Goal: Use online tool/utility: Utilize a website feature to perform a specific function

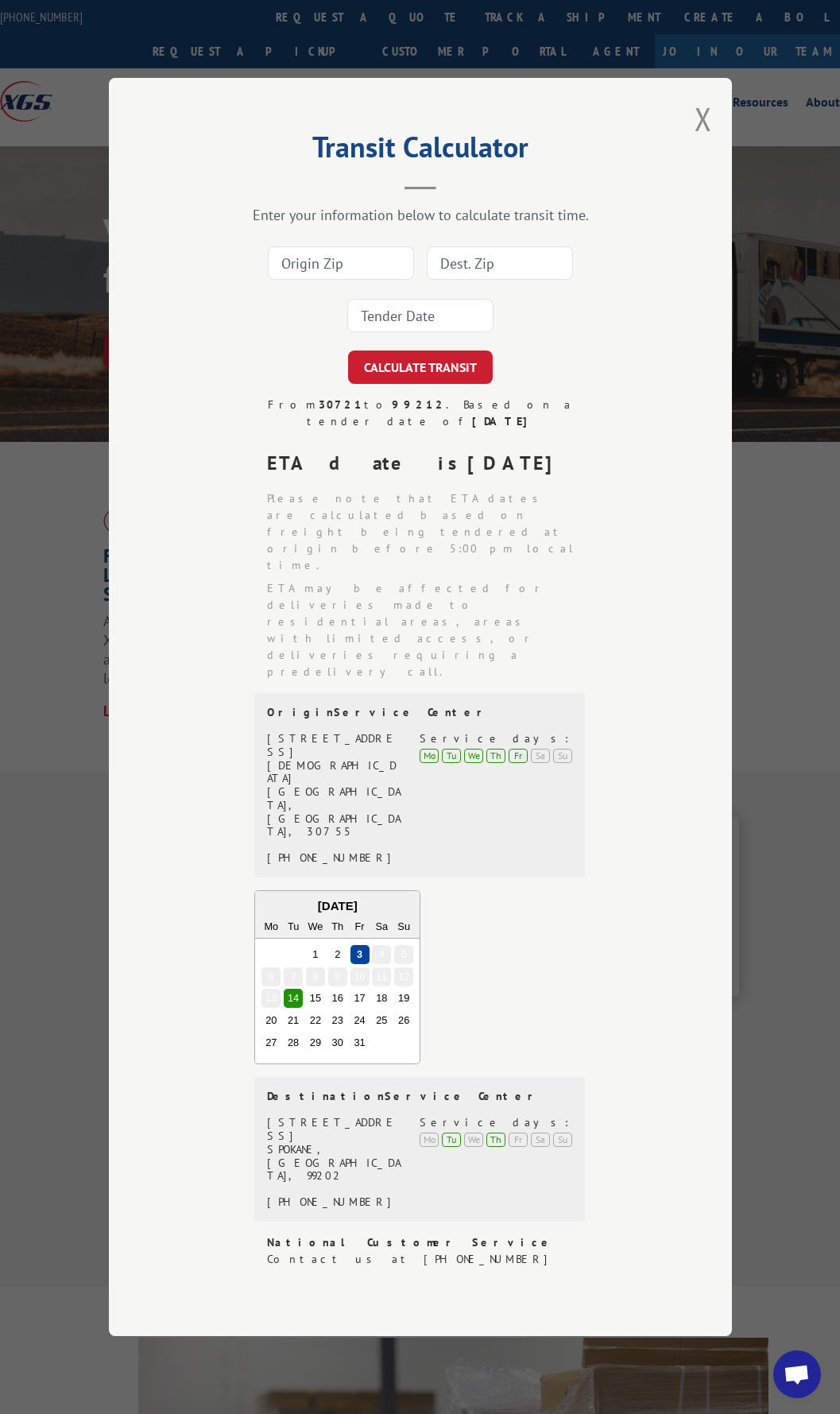
click at [350, 280] on input at bounding box center [341, 263] width 146 height 34
type input "30721"
type input "60178"
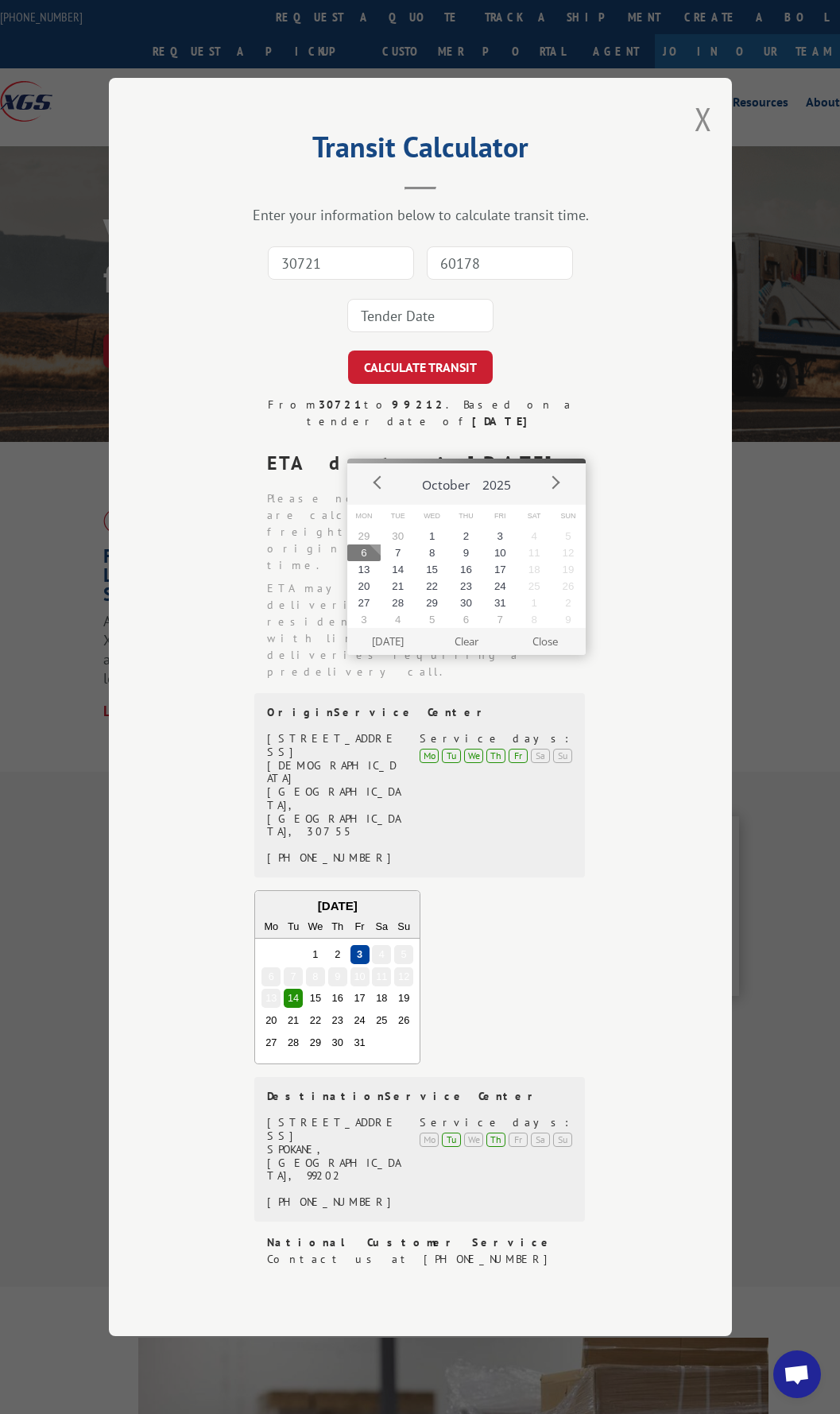
click at [372, 552] on button "6" at bounding box center [364, 553] width 34 height 16
type input "[DATE]"
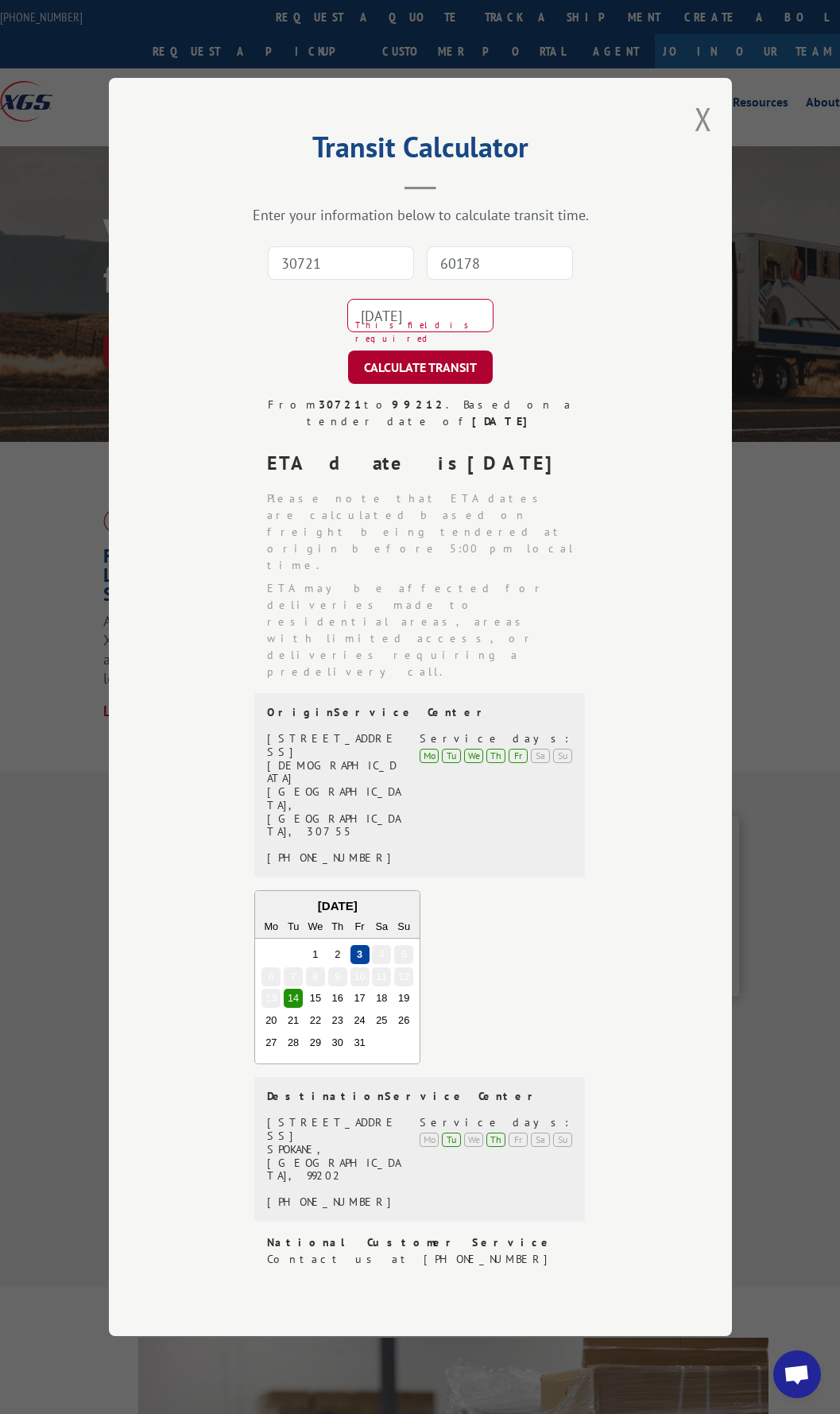
click at [417, 384] on button "CALCULATE TRANSIT" at bounding box center [420, 367] width 144 height 34
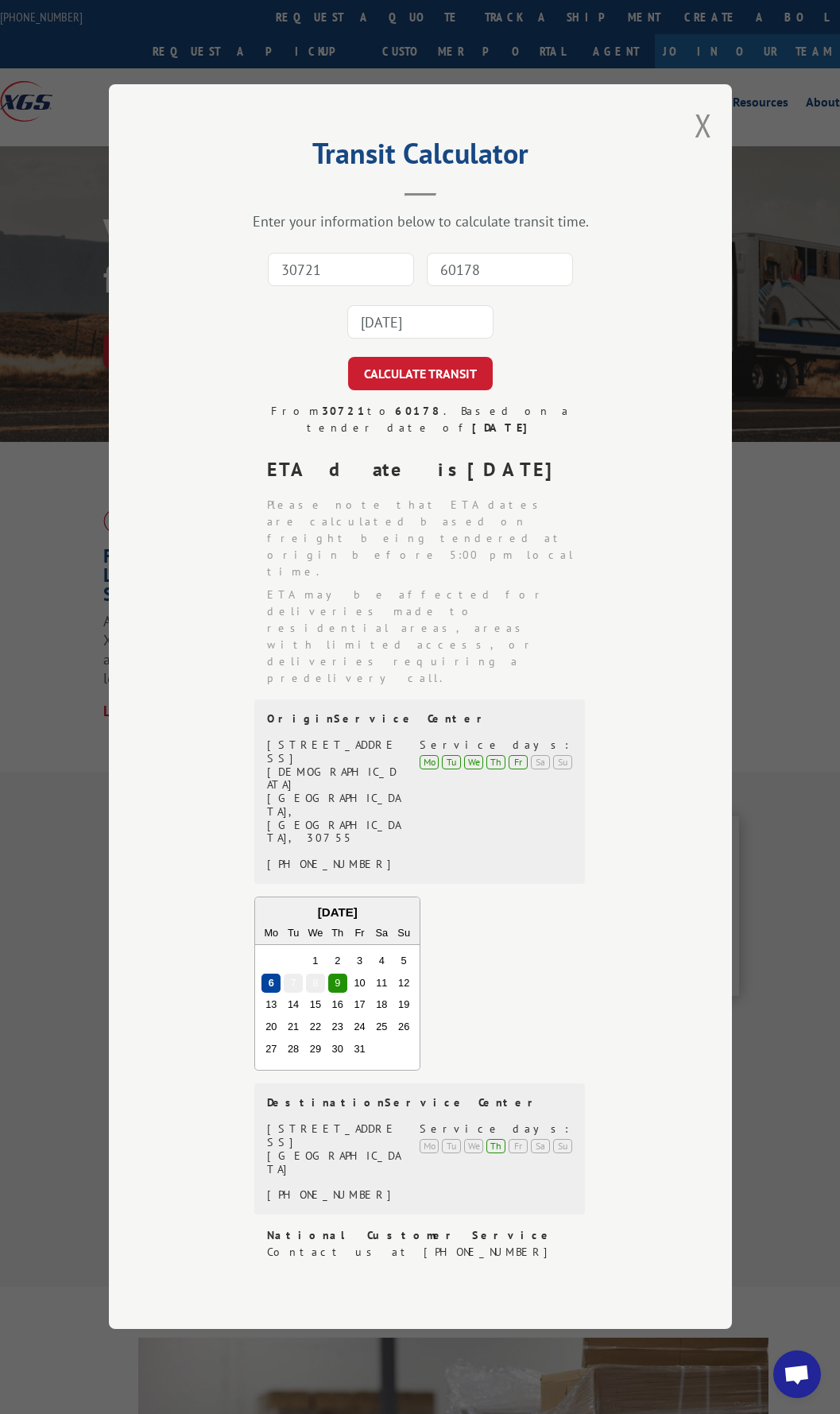
click at [369, 287] on input "30721" at bounding box center [341, 270] width 146 height 34
type input "30721"
type input "43125"
click at [503, 287] on input "43125" at bounding box center [500, 270] width 146 height 34
drag, startPoint x: 503, startPoint y: 371, endPoint x: 408, endPoint y: 370, distance: 95.0
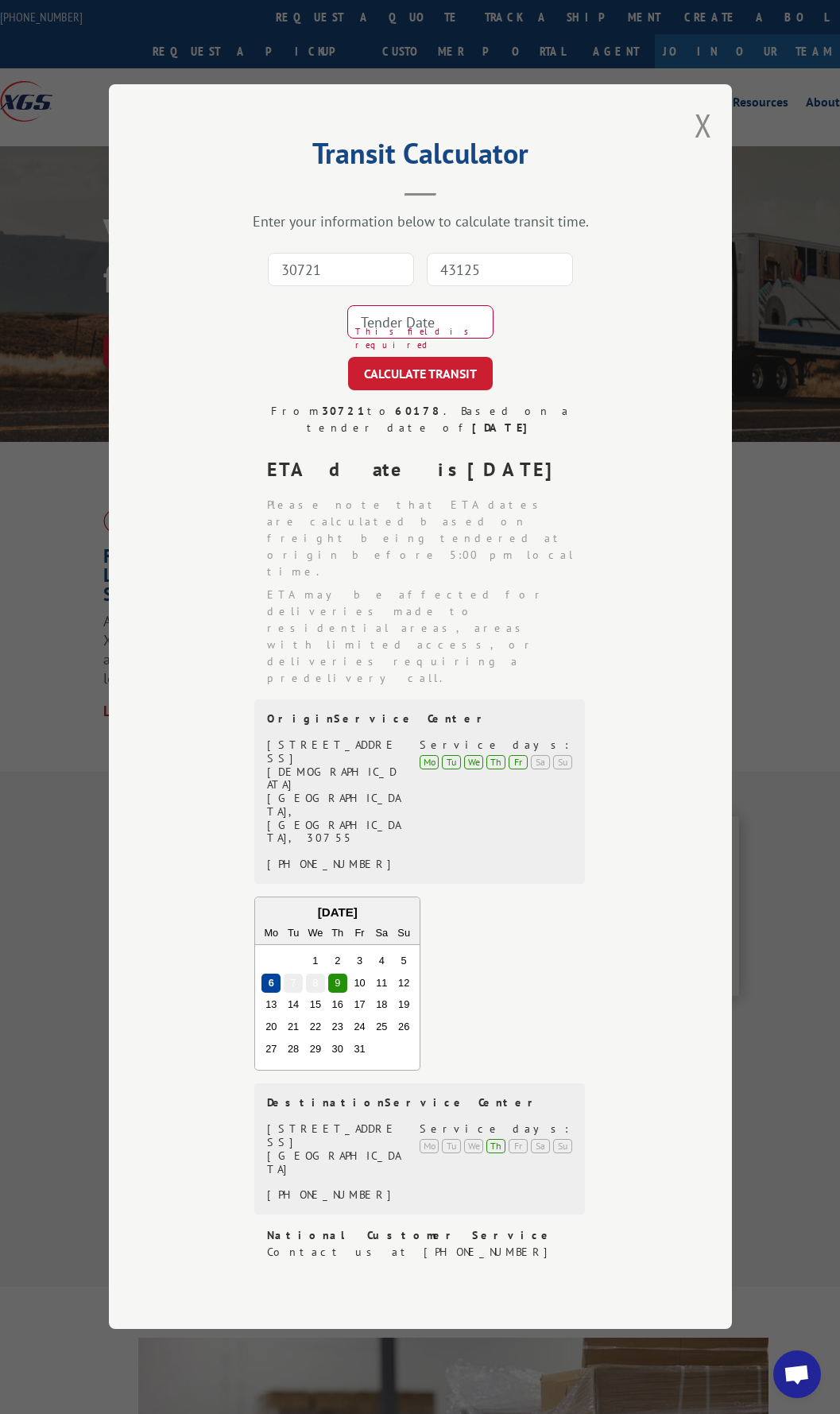
click at [413, 349] on div "30721 43125 This field is required" at bounding box center [420, 296] width 464 height 105
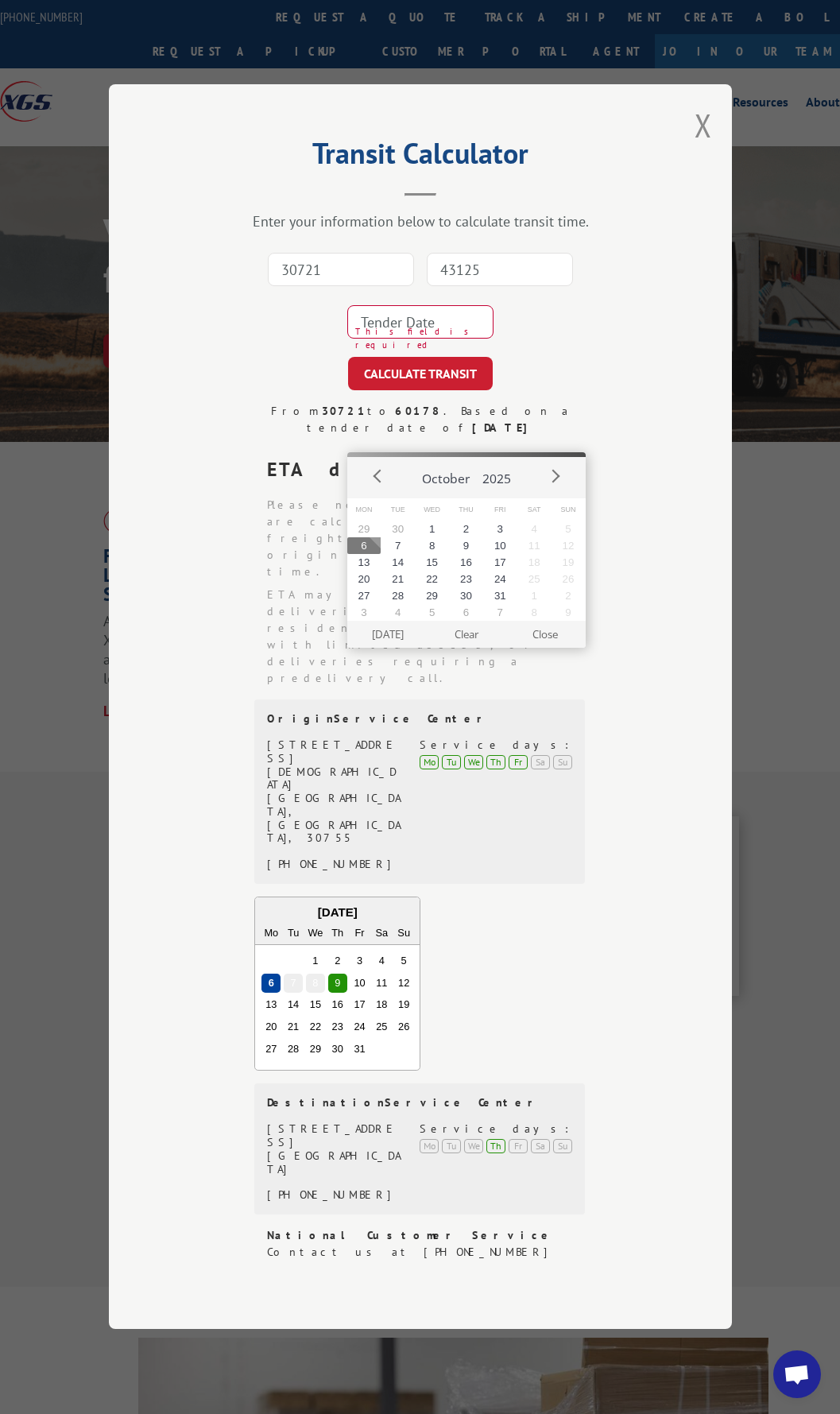
click at [364, 545] on button "6" at bounding box center [364, 546] width 34 height 16
type input "[DATE]"
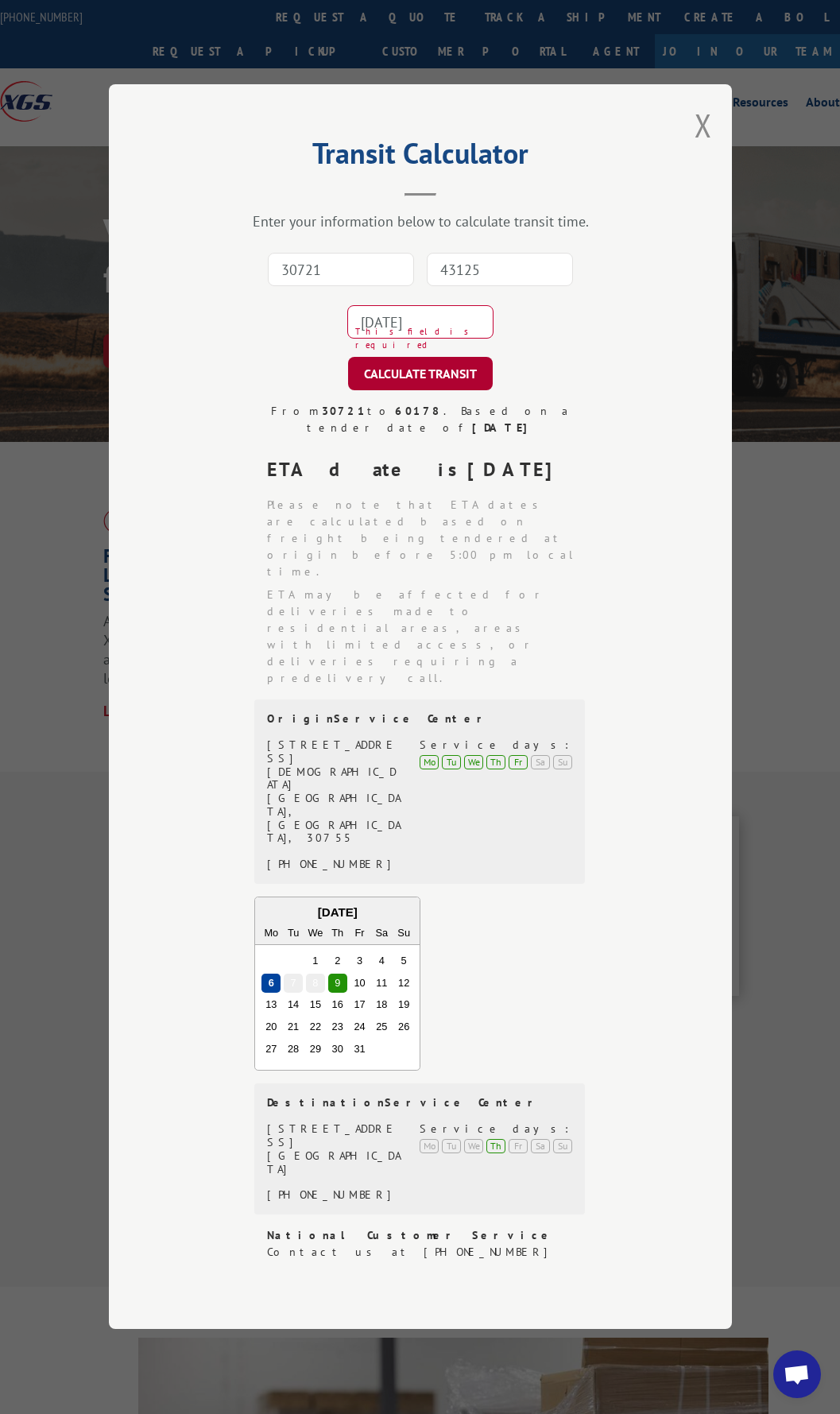
click at [404, 391] on button "CALCULATE TRANSIT" at bounding box center [420, 374] width 144 height 34
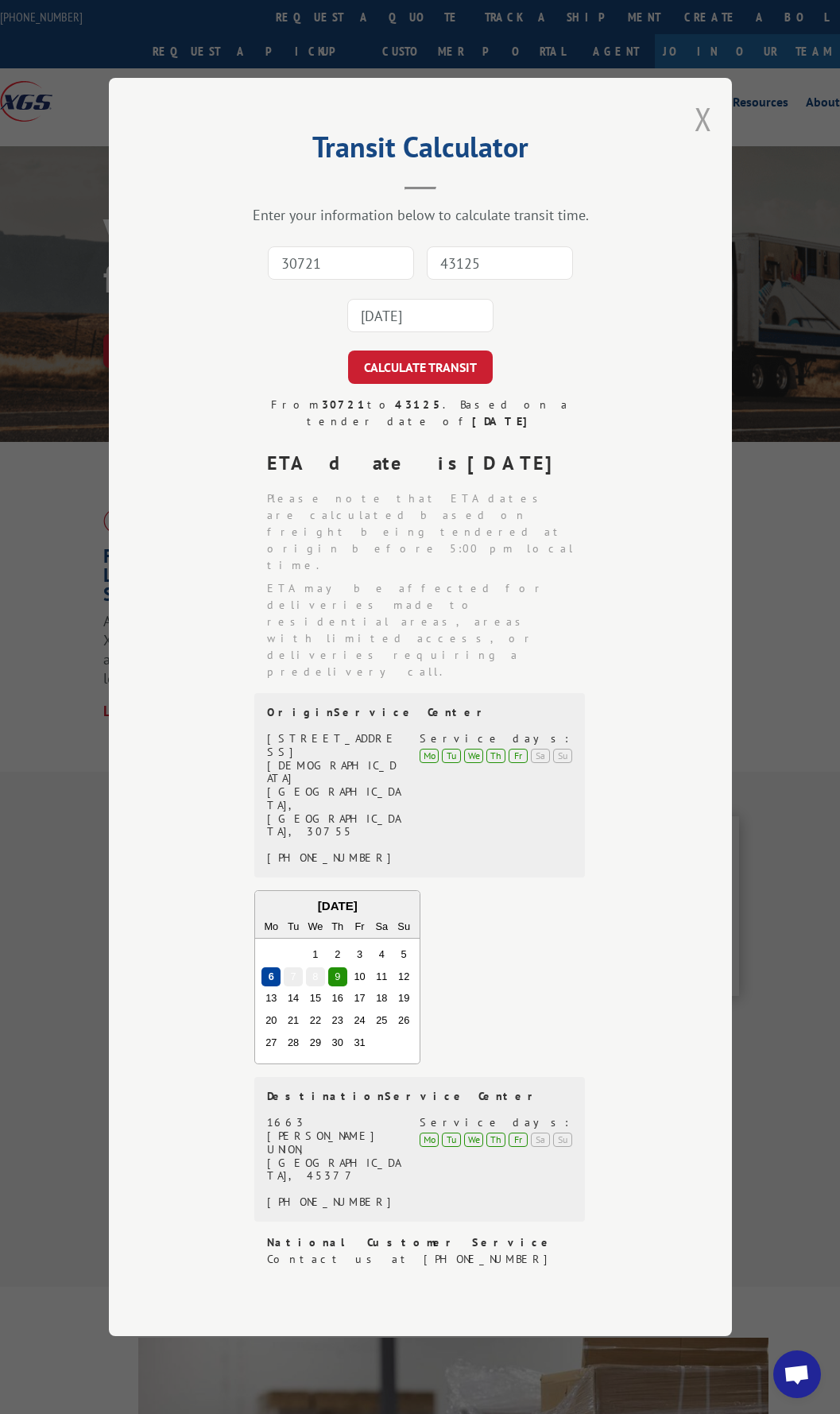
click at [705, 140] on button "Close modal" at bounding box center [703, 119] width 17 height 42
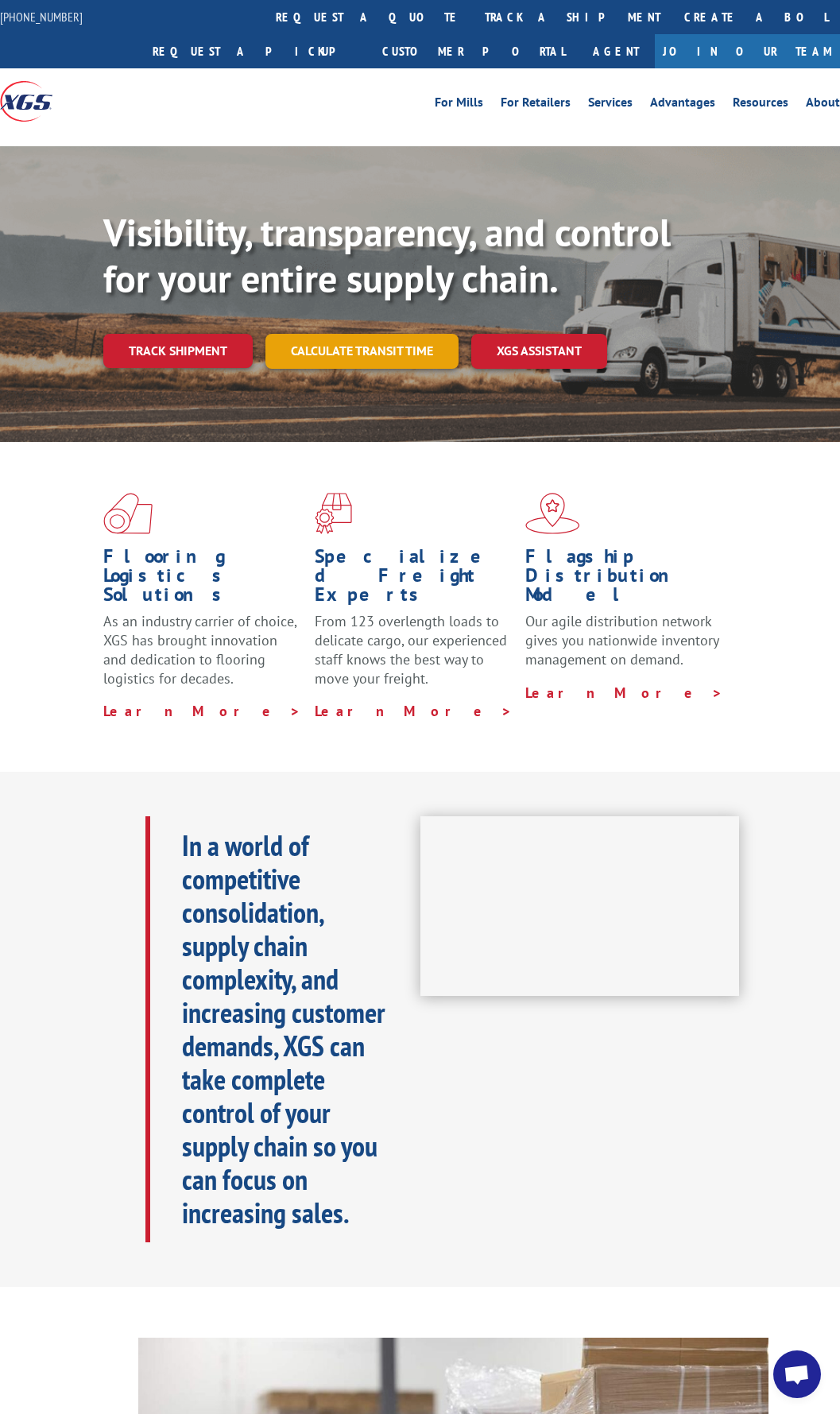
click at [342, 347] on link "Calculate transit time" at bounding box center [361, 350] width 193 height 34
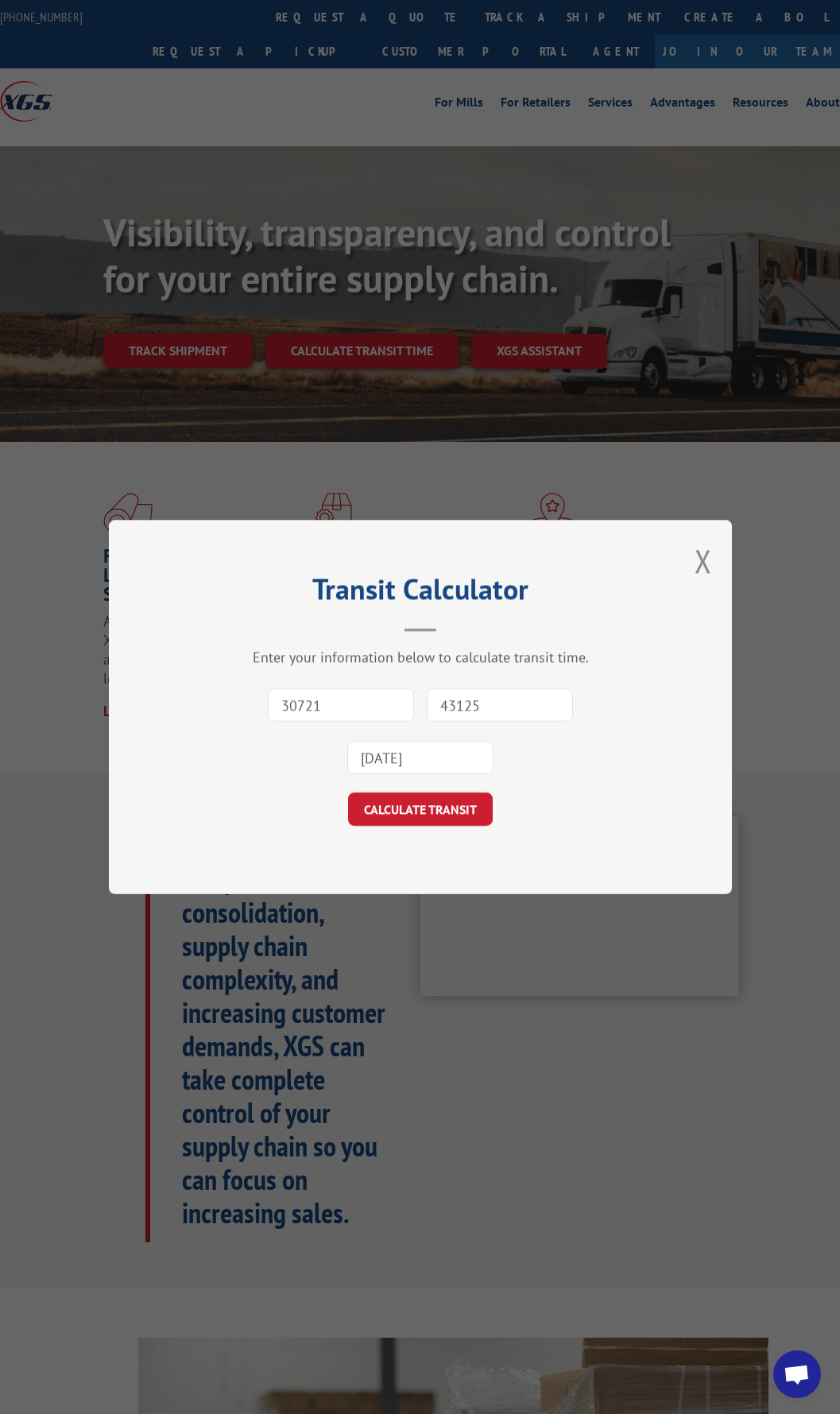
click at [328, 703] on input "30721" at bounding box center [341, 705] width 146 height 34
type input "30721"
type input "43125"
drag, startPoint x: 484, startPoint y: 709, endPoint x: 431, endPoint y: 705, distance: 53.2
click at [431, 705] on input "43125" at bounding box center [500, 705] width 146 height 34
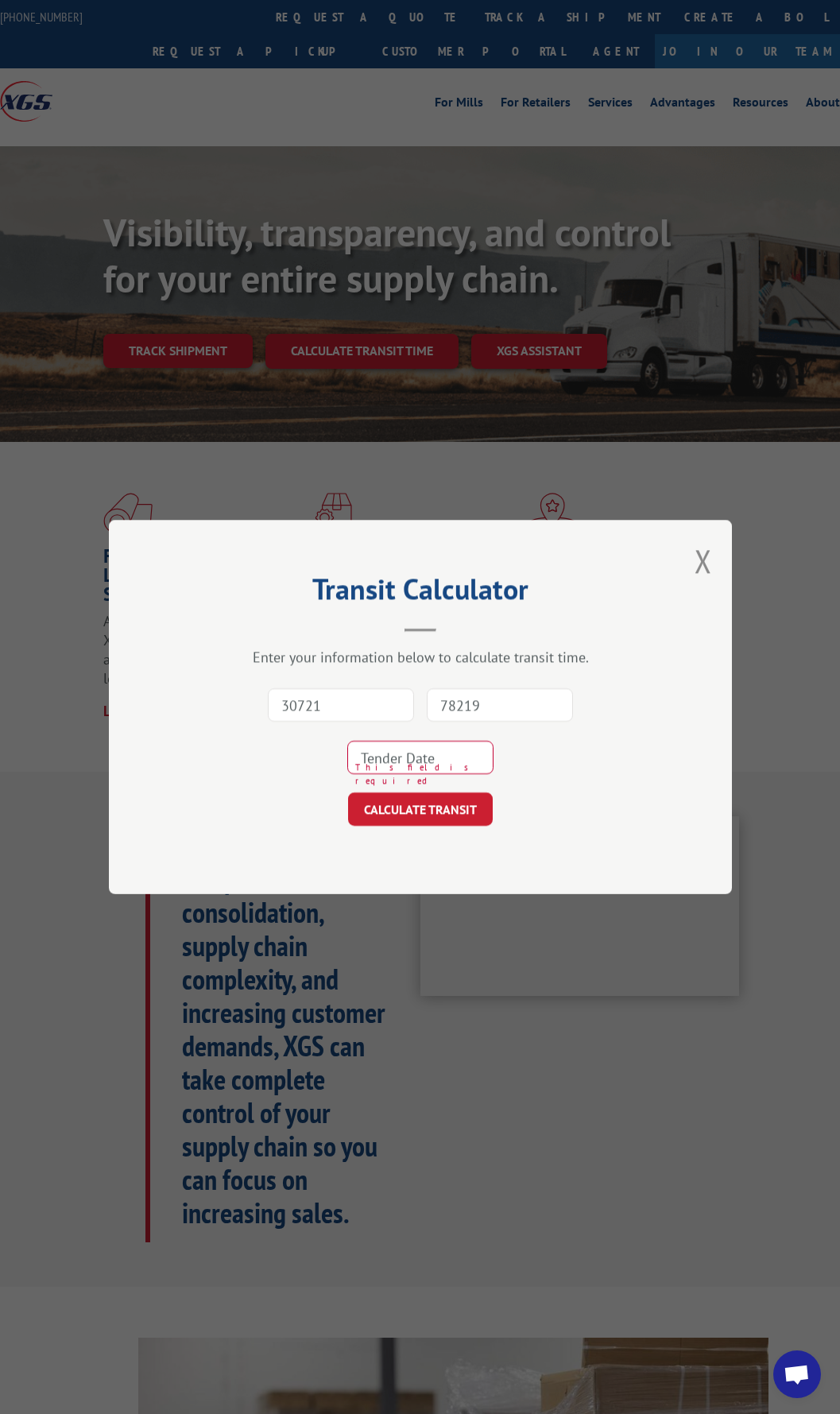
type input "78219"
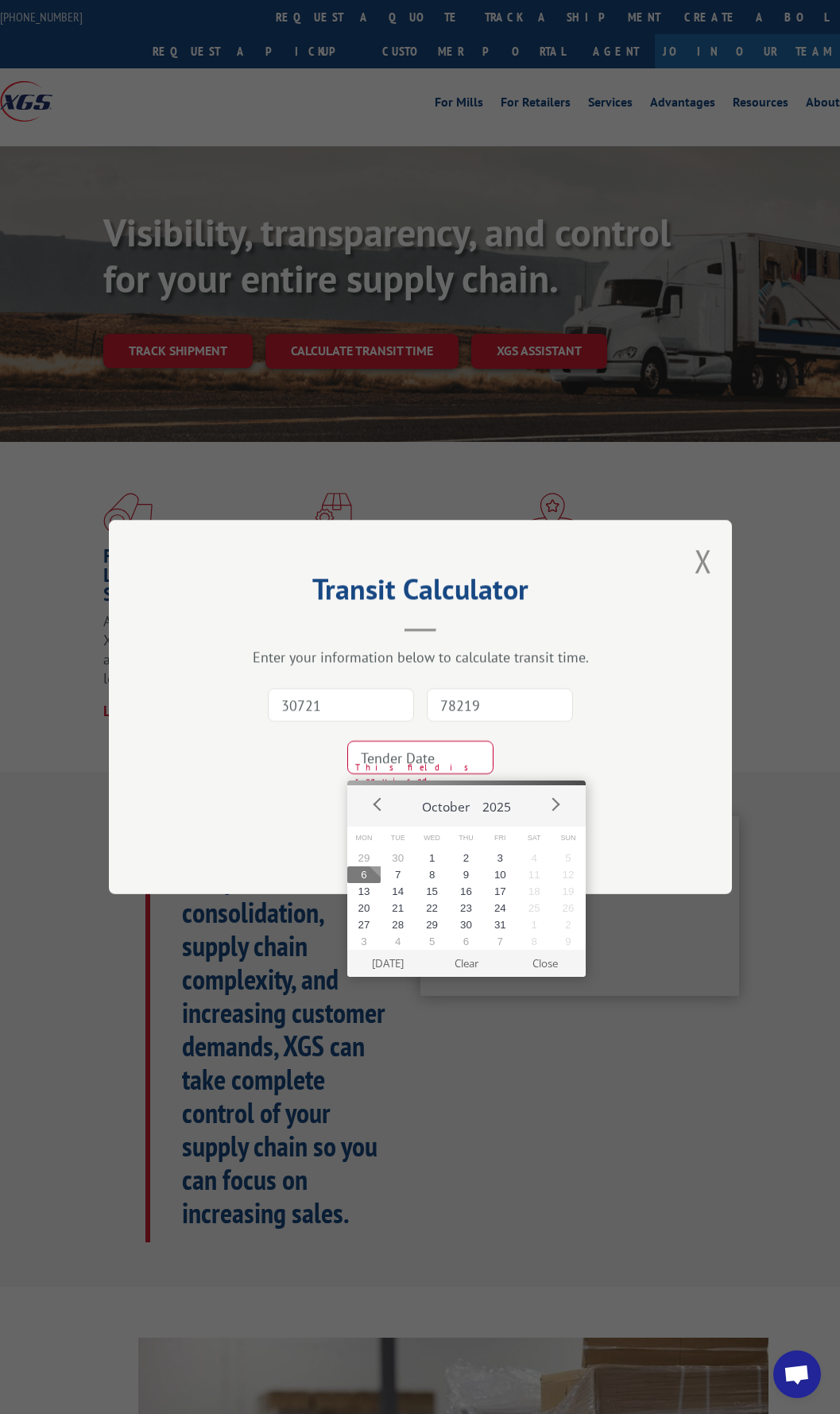
click at [370, 875] on button "6" at bounding box center [364, 875] width 34 height 16
type input "[DATE]"
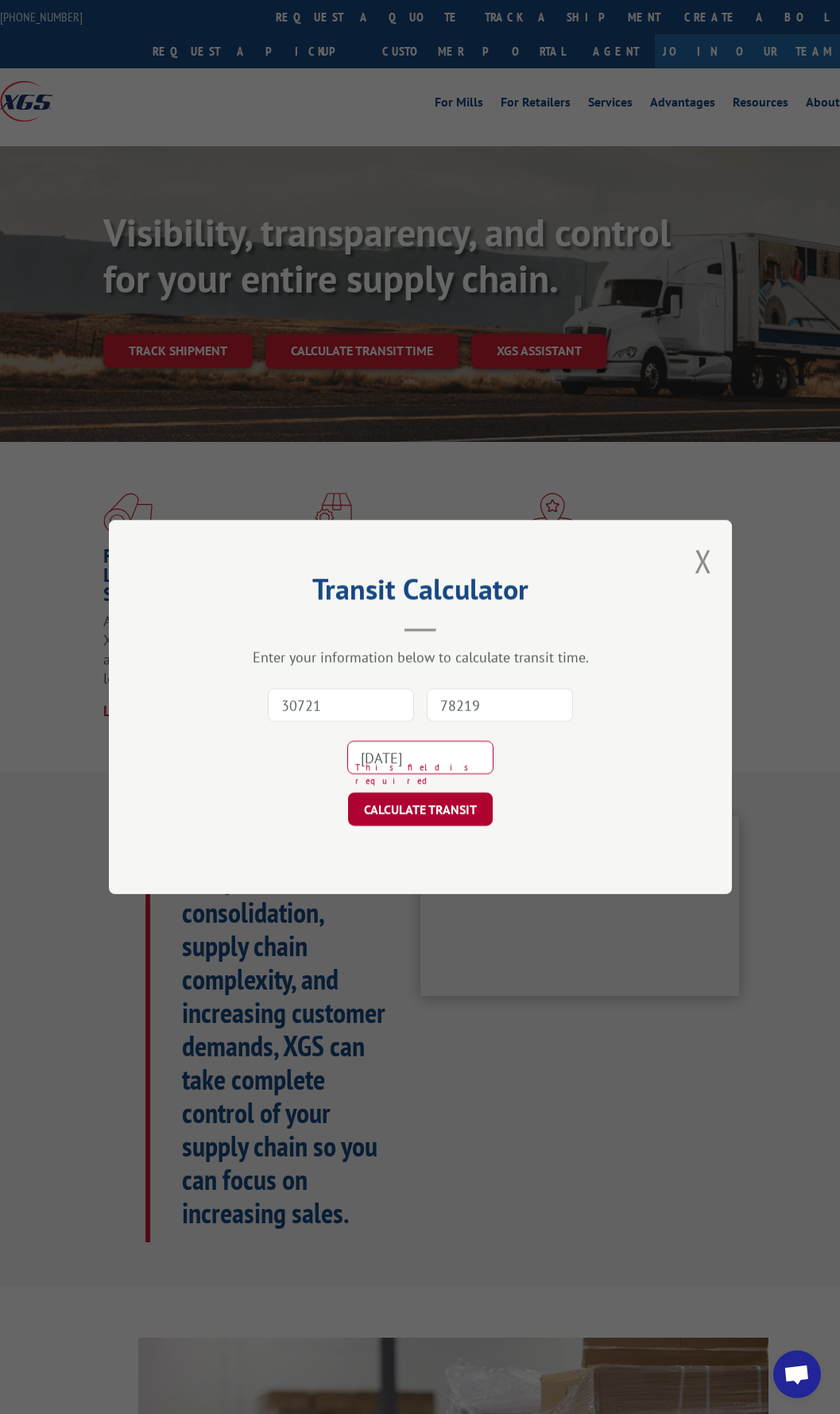
click at [393, 813] on button "CALCULATE TRANSIT" at bounding box center [420, 809] width 144 height 34
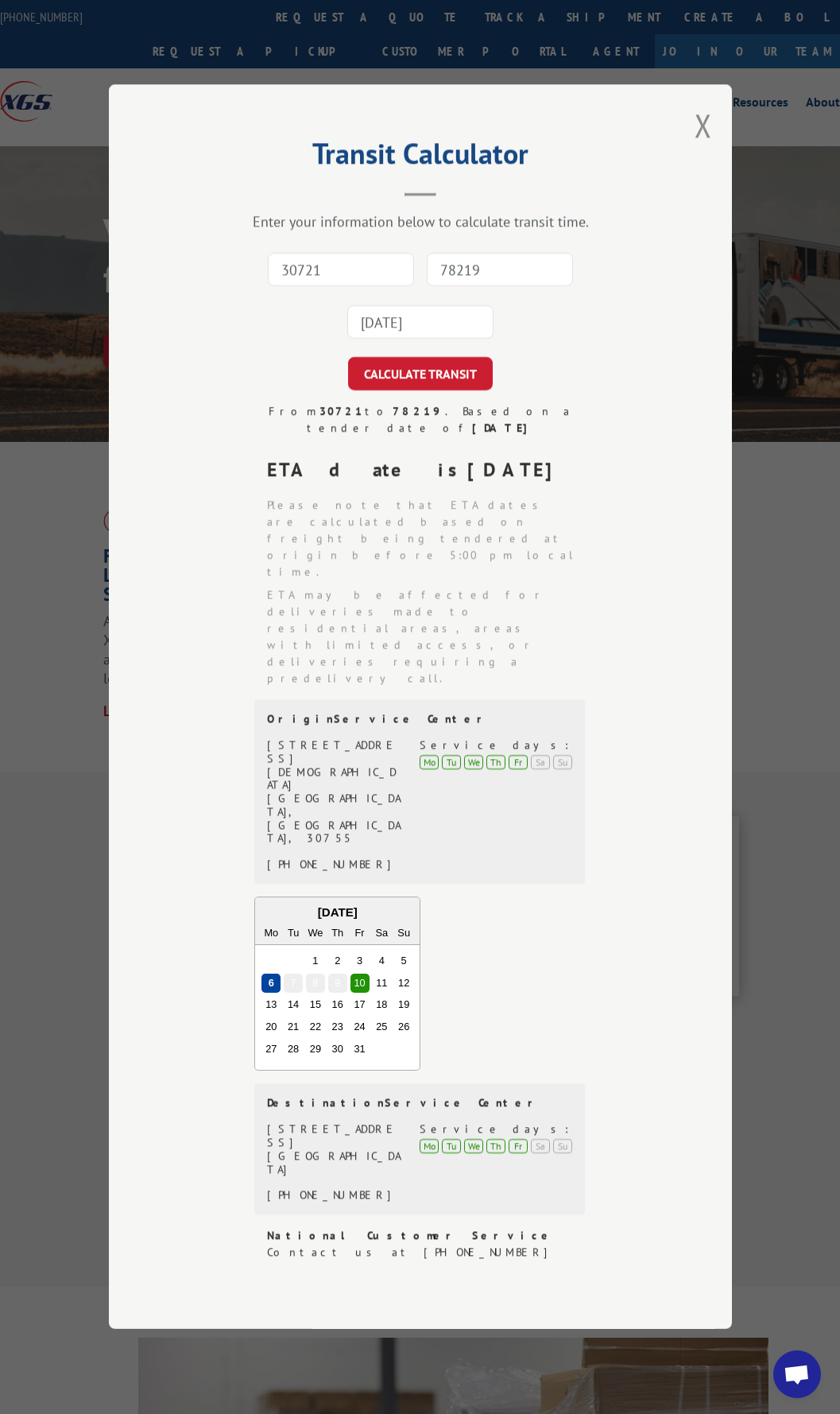
click at [341, 287] on input "30721" at bounding box center [341, 270] width 146 height 34
type input "30721"
click at [480, 287] on input at bounding box center [500, 270] width 146 height 34
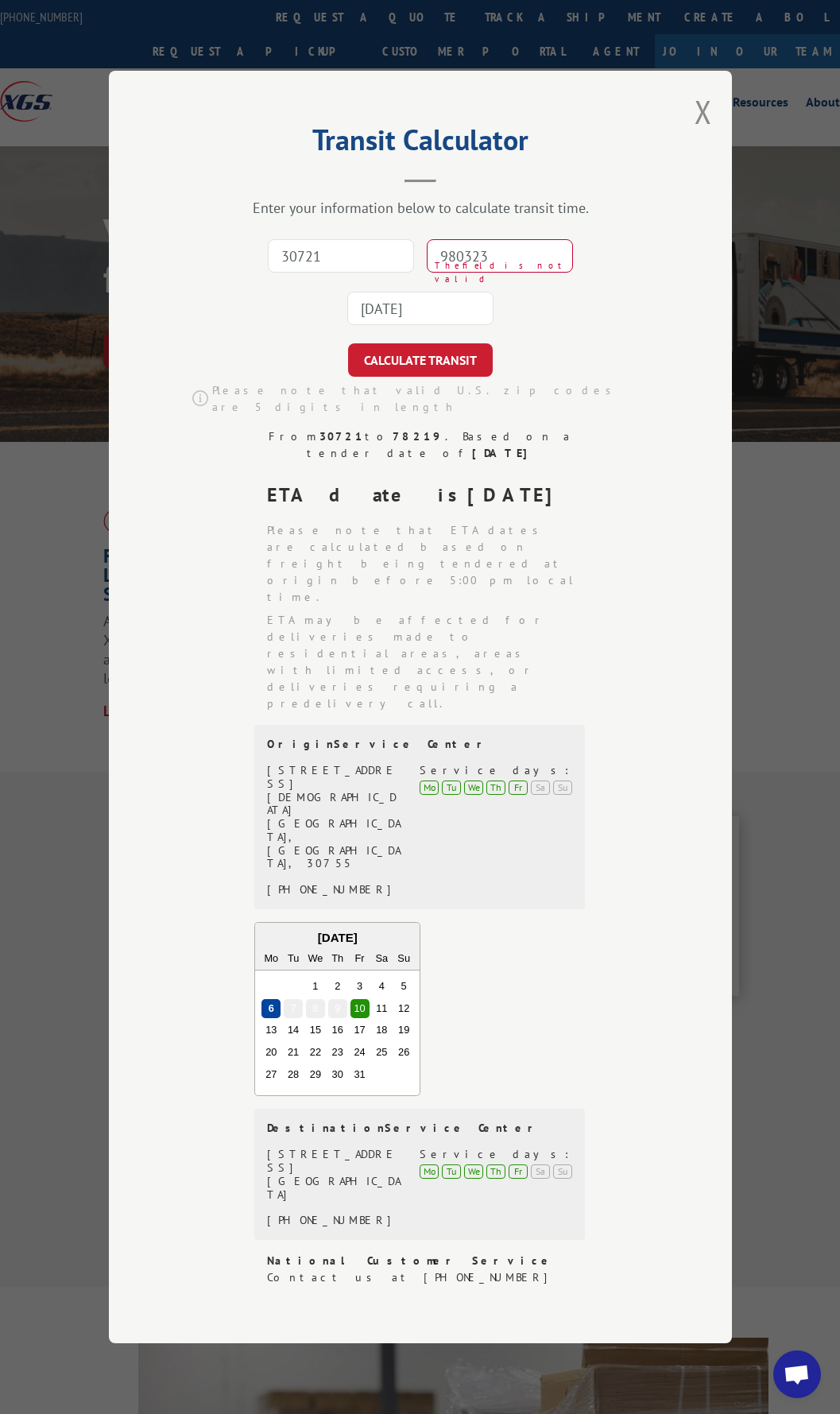
type input "980323"
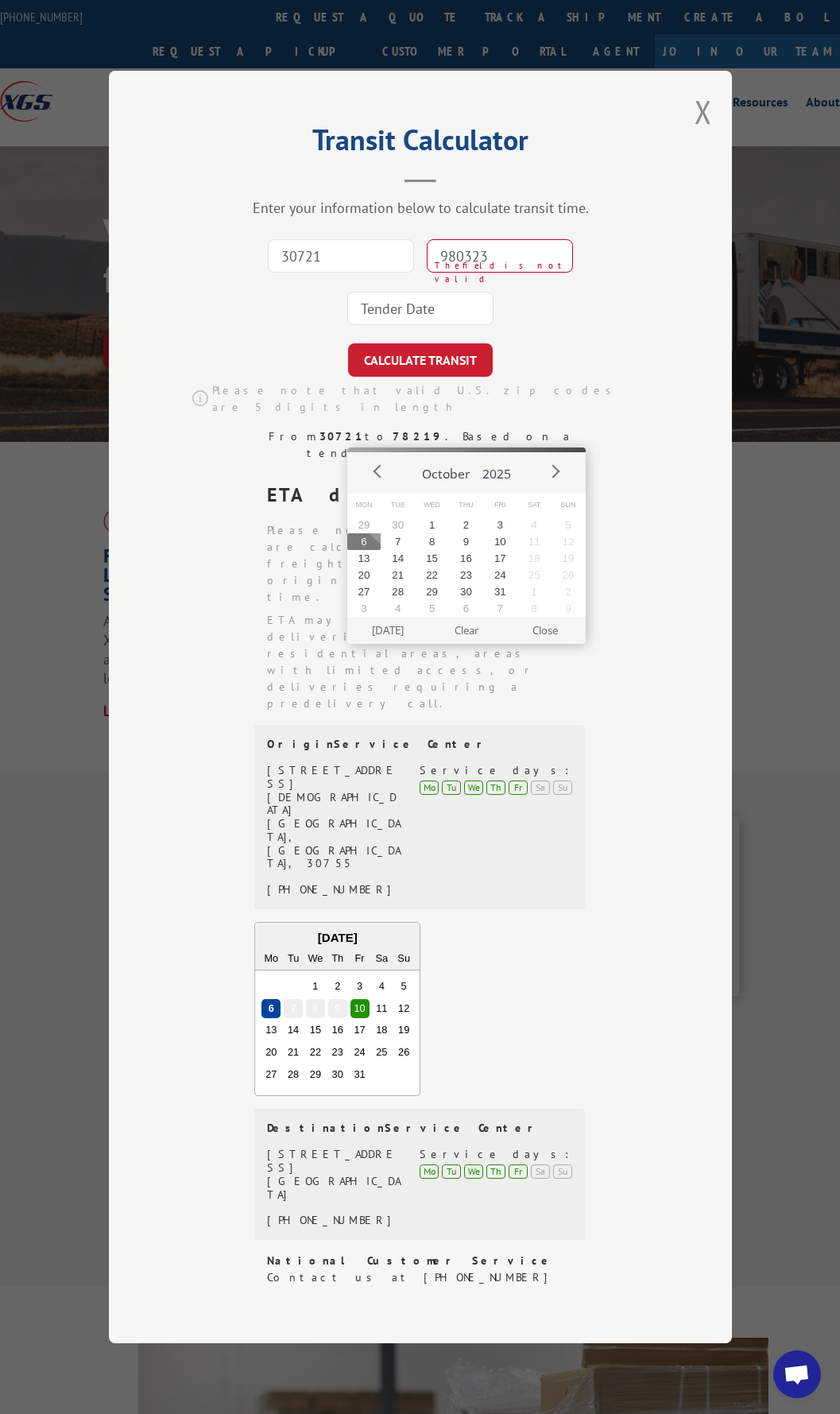
click at [362, 536] on button "6" at bounding box center [364, 542] width 34 height 16
type input "[DATE]"
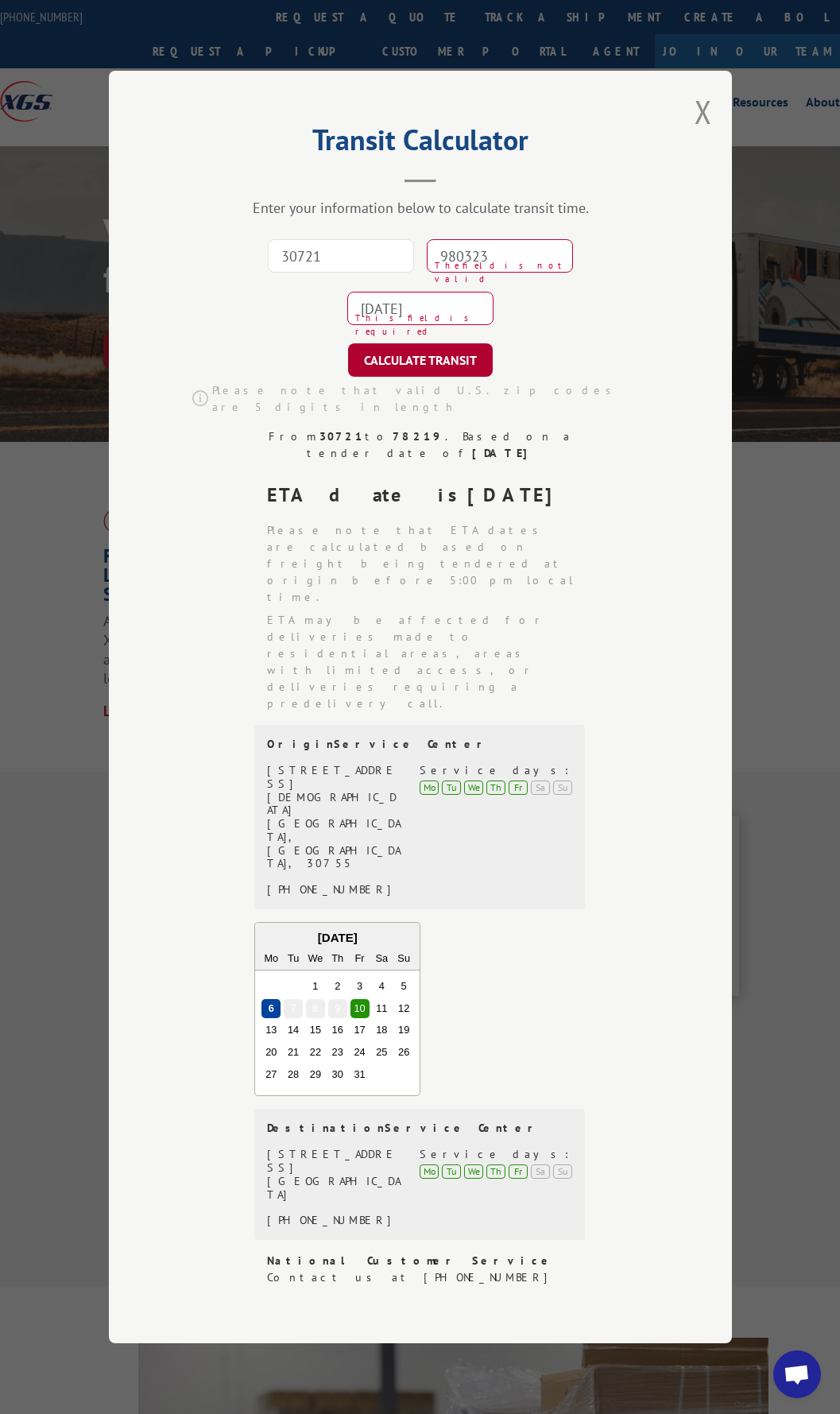
click at [398, 377] on button "CALCULATE TRANSIT" at bounding box center [420, 360] width 144 height 34
click at [503, 272] on input "980323" at bounding box center [500, 256] width 146 height 34
drag, startPoint x: 503, startPoint y: 369, endPoint x: 393, endPoint y: 372, distance: 110.0
click at [393, 335] on div "30721 980323 The field is not valid [DATE]" at bounding box center [420, 282] width 464 height 105
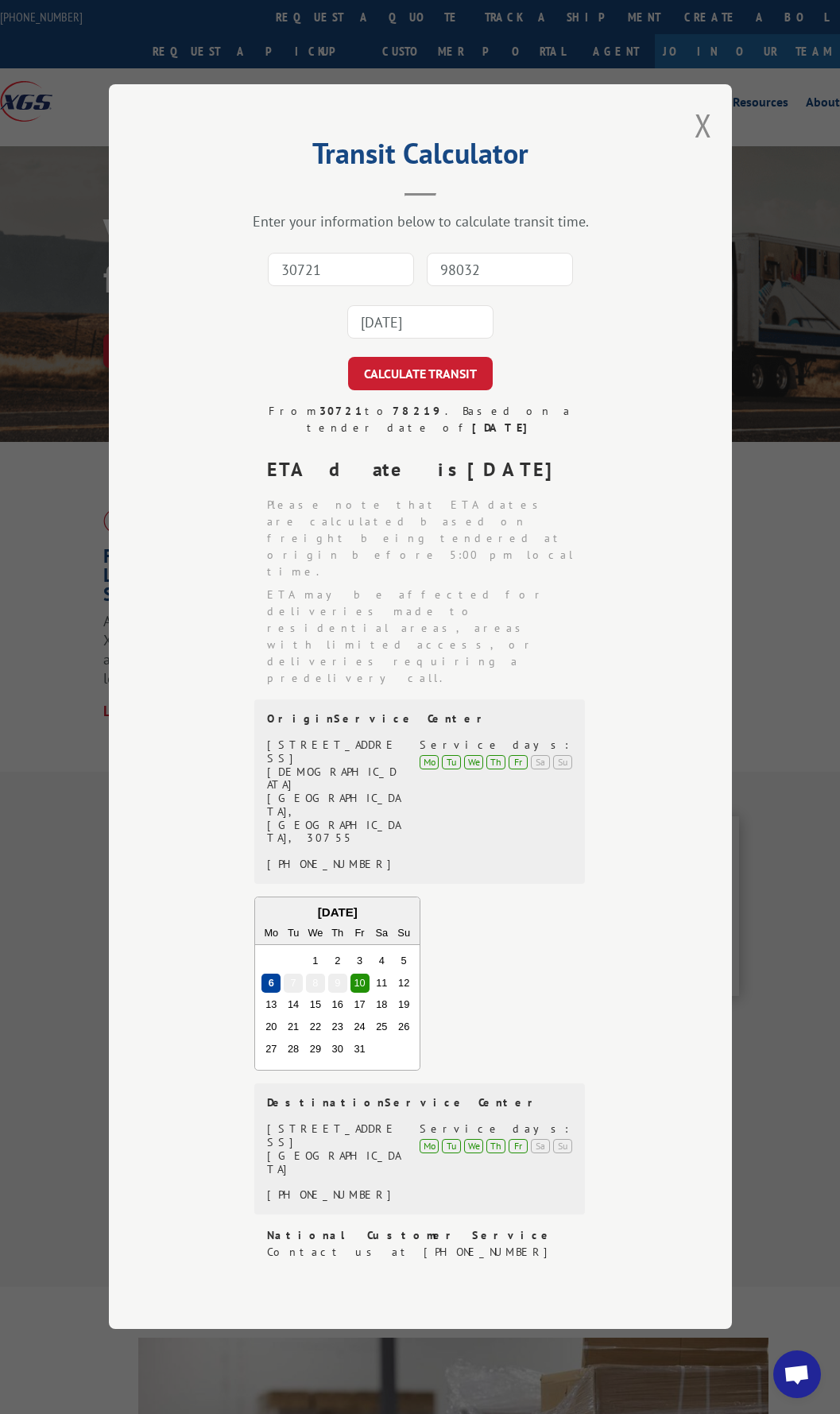
type input "98032"
click at [348, 357] on button "CALCULATE TRANSIT" at bounding box center [420, 374] width 144 height 34
